Goal: Find specific page/section: Find specific page/section

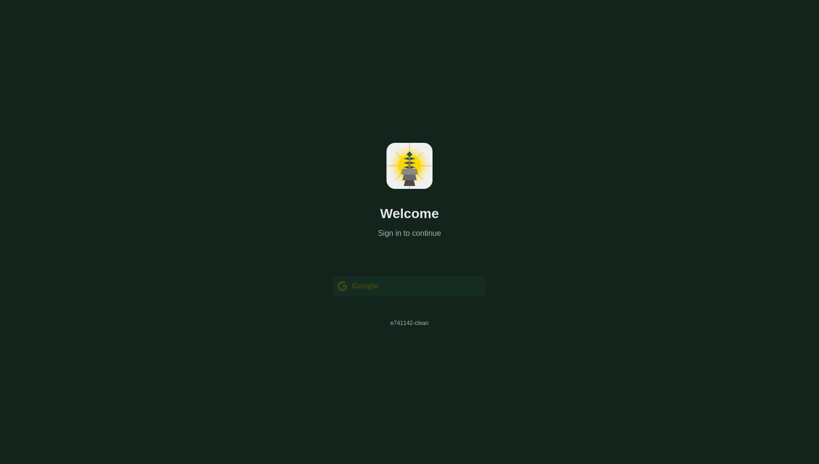
click at [395, 291] on div " Google" at bounding box center [409, 286] width 153 height 20
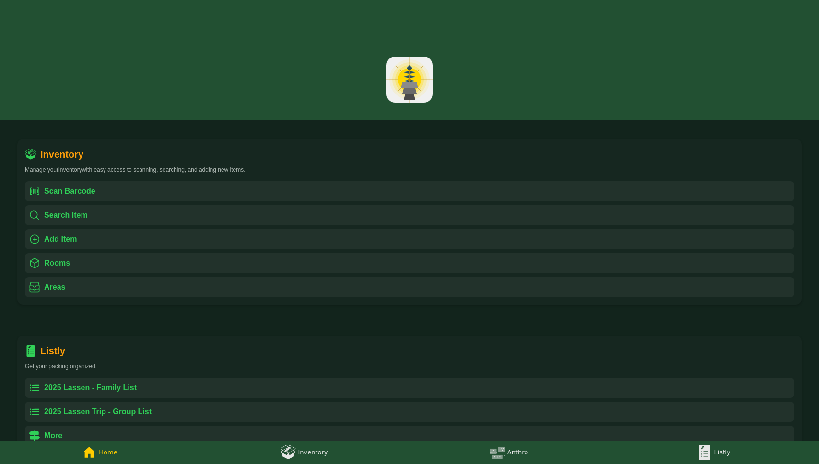
click at [105, 383] on div "2025 Lassen - Family List" at bounding box center [90, 388] width 93 height 12
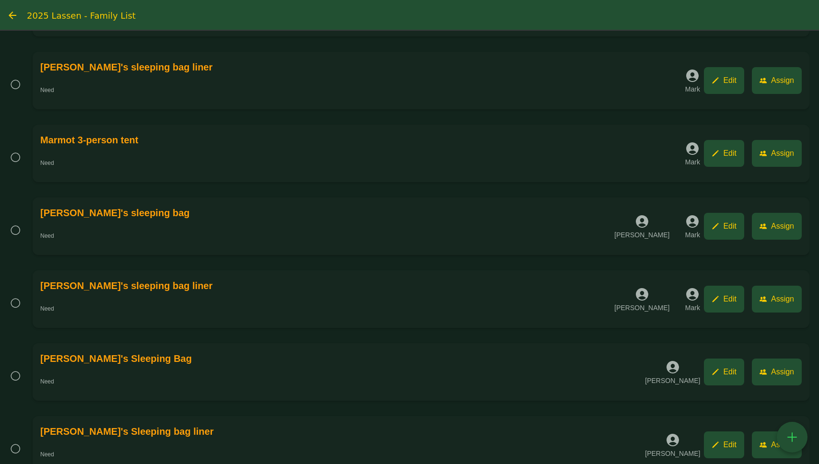
scroll to position [414, 0]
